Goal: Navigation & Orientation: Understand site structure

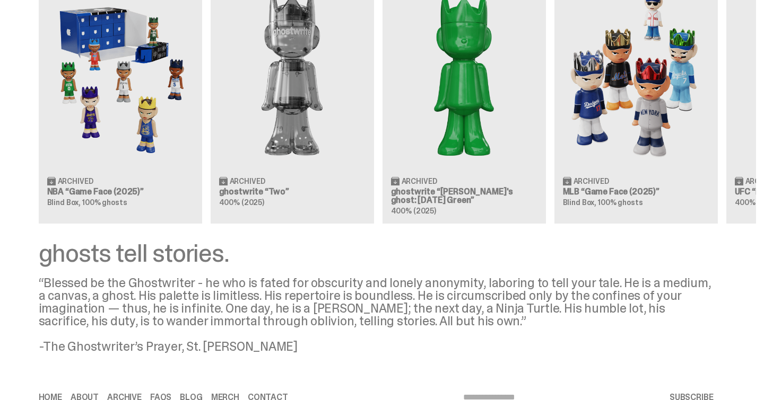
scroll to position [1058, 0]
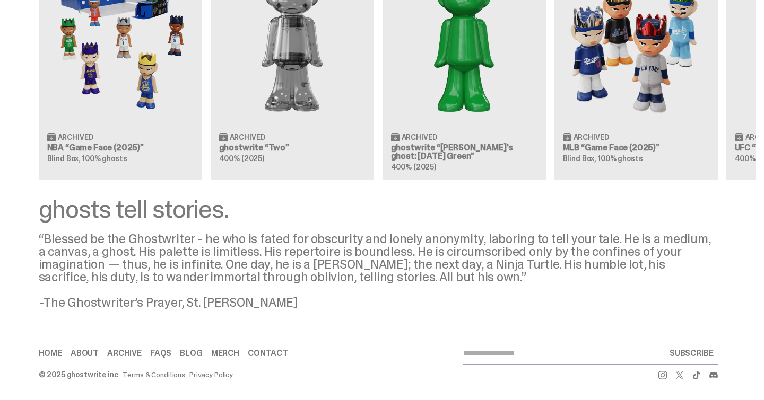
click at [272, 349] on link "Contact" at bounding box center [268, 353] width 40 height 8
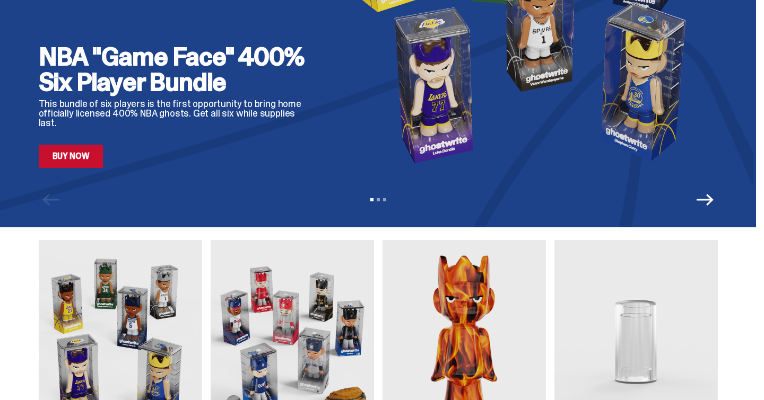
scroll to position [0, 0]
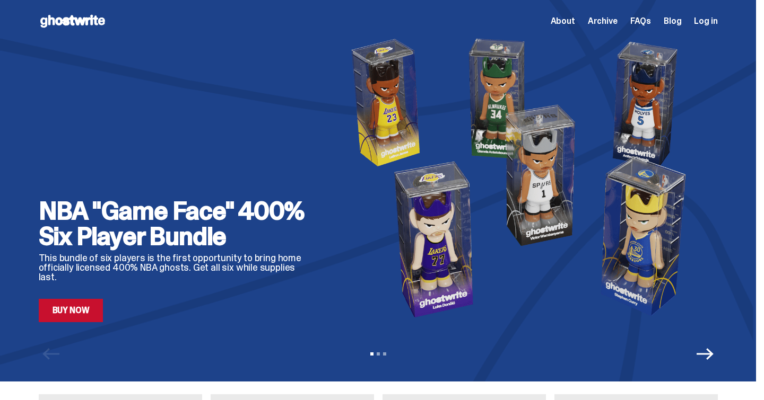
click at [78, 22] on icon at bounding box center [73, 21] width 68 height 17
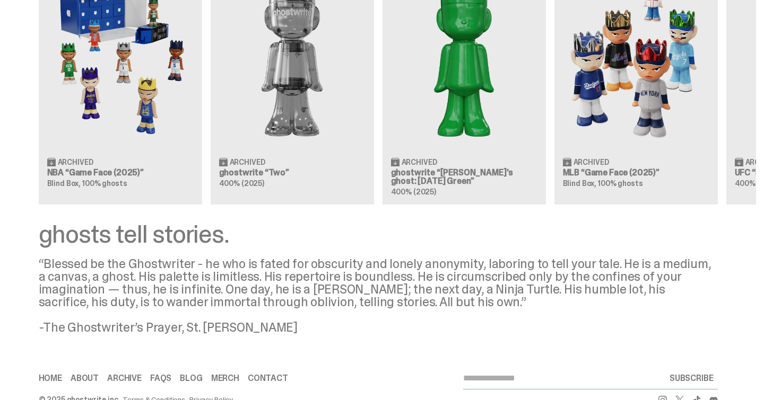
scroll to position [1058, 0]
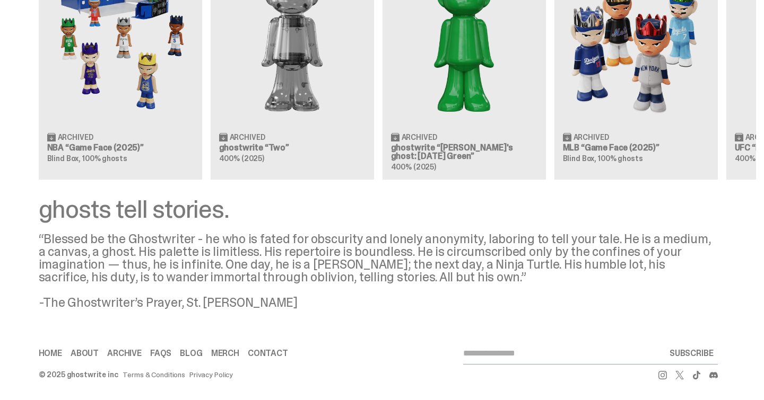
click at [90, 353] on link "About" at bounding box center [85, 353] width 28 height 8
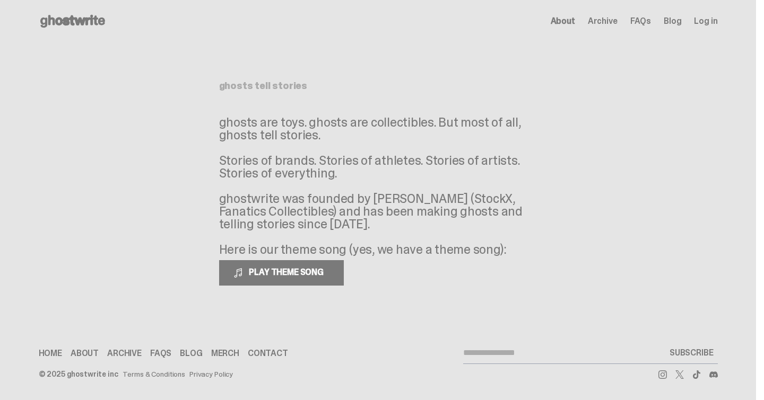
click at [77, 22] on icon at bounding box center [73, 21] width 68 height 17
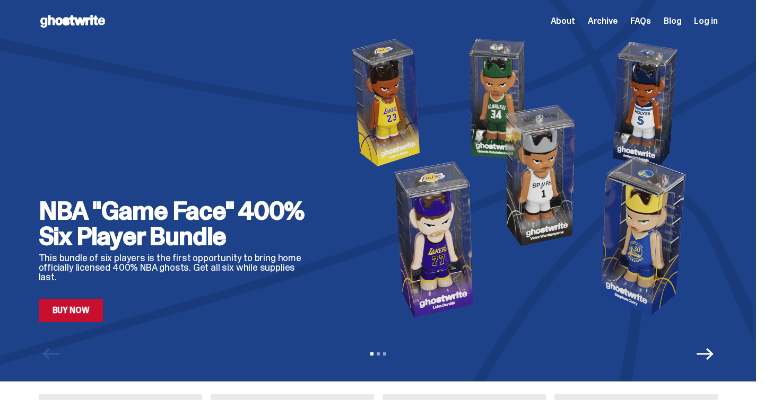
click at [77, 22] on icon at bounding box center [73, 21] width 68 height 17
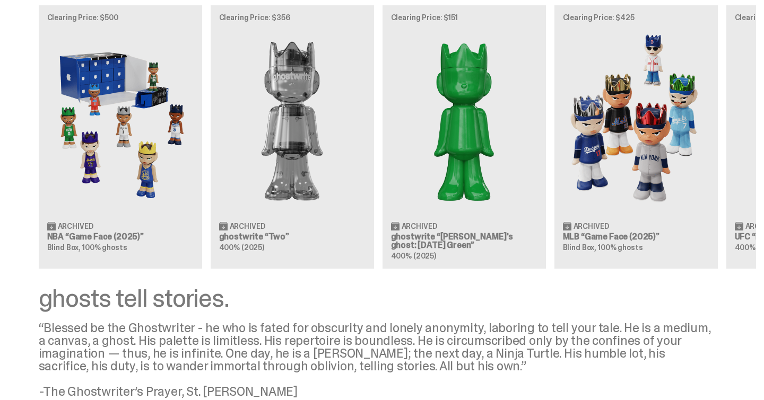
scroll to position [1058, 0]
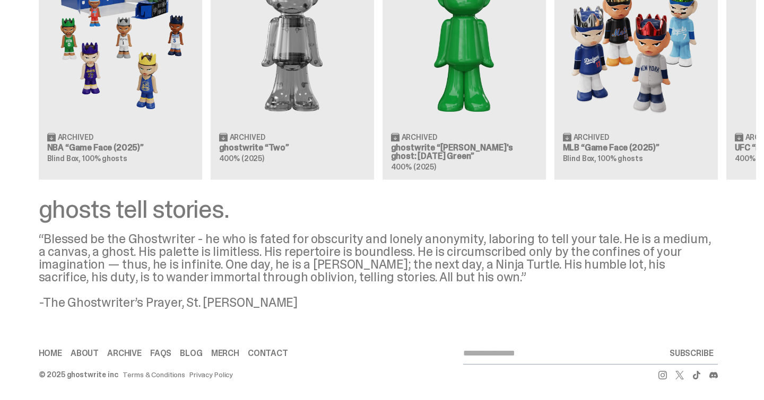
click at [90, 349] on link "About" at bounding box center [85, 353] width 28 height 8
